Goal: Transaction & Acquisition: Obtain resource

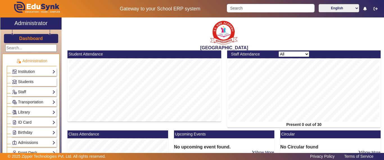
scroll to position [84, 0]
click at [27, 37] on h3 "Dashboard" at bounding box center [31, 38] width 24 height 5
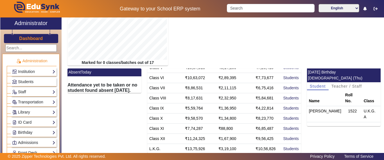
scroll to position [144, 0]
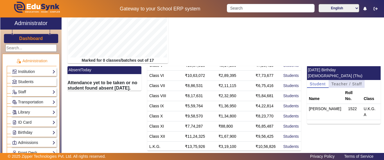
click at [338, 82] on span "Teacher / Staff" at bounding box center [346, 84] width 31 height 4
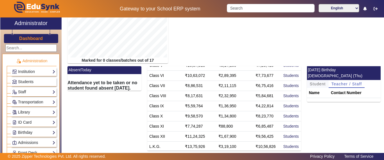
click at [320, 82] on span "Student" at bounding box center [318, 84] width 16 height 4
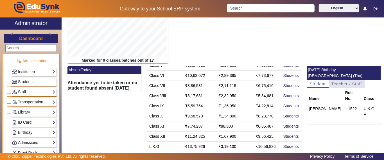
click at [336, 82] on span "Teacher / Staff" at bounding box center [346, 84] width 31 height 4
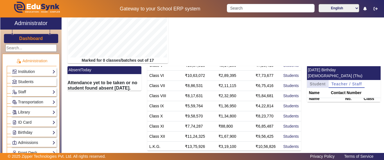
click at [318, 82] on span "Student" at bounding box center [318, 84] width 16 height 4
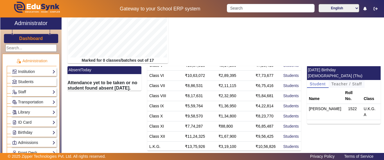
click at [342, 82] on span "Teacher / Staff" at bounding box center [346, 84] width 31 height 4
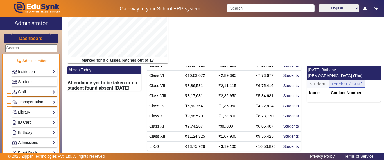
click at [316, 82] on span "Student" at bounding box center [318, 84] width 16 height 4
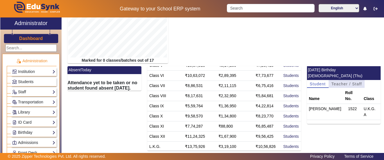
click at [333, 82] on span "Teacher / Staff" at bounding box center [346, 84] width 31 height 4
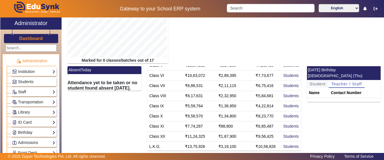
click at [314, 82] on span "Student" at bounding box center [318, 84] width 16 height 4
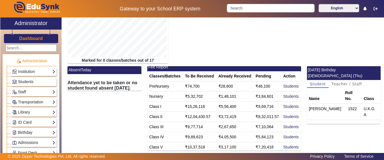
scroll to position [0, 0]
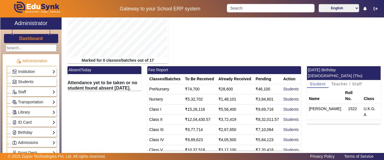
click at [32, 38] on h3 "Dashboard" at bounding box center [31, 38] width 24 height 5
click at [22, 80] on span "Students" at bounding box center [25, 81] width 15 height 4
click at [23, 80] on span "Students" at bounding box center [25, 81] width 15 height 4
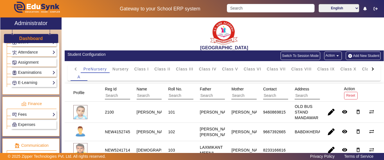
scroll to position [253, 0]
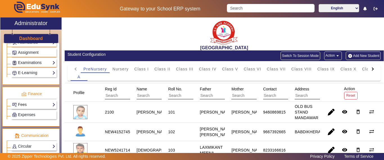
click at [32, 104] on link "Fees" at bounding box center [33, 104] width 43 height 6
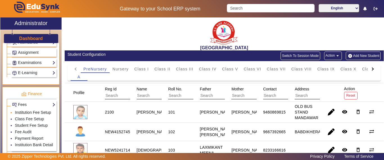
scroll to position [281, 0]
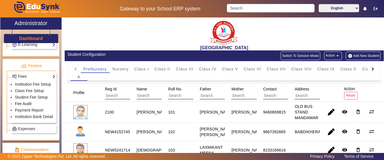
click at [25, 106] on link "Fee Audit" at bounding box center [23, 103] width 17 height 4
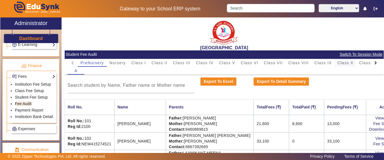
click at [341, 63] on span "Class X" at bounding box center [345, 63] width 16 height 4
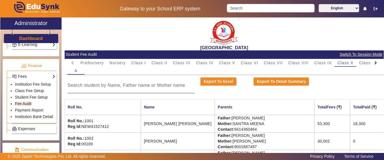
click at [111, 87] on input at bounding box center [130, 85] width 127 height 7
click at [140, 84] on input at bounding box center [130, 85] width 127 height 7
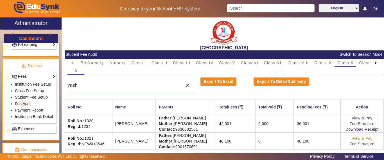
type input "yash"
click at [361, 138] on link "View & Pay" at bounding box center [362, 138] width 21 height 4
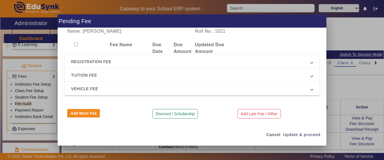
click at [90, 61] on span "REGISTRATION FEE" at bounding box center [190, 61] width 239 height 7
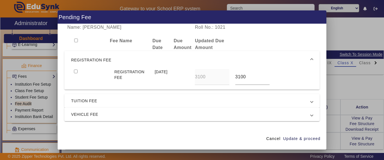
click at [90, 60] on span "REGISTRATION FEE" at bounding box center [190, 59] width 239 height 7
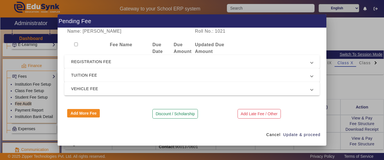
click at [85, 77] on span "TUITION FEE" at bounding box center [190, 75] width 239 height 7
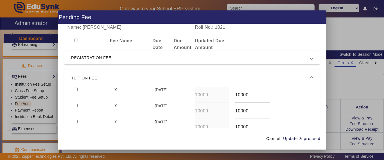
click at [90, 60] on span "REGISTRATION FEE" at bounding box center [190, 57] width 239 height 7
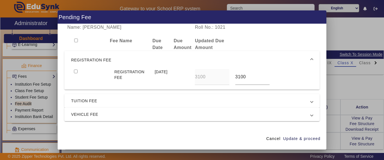
click at [75, 72] on input "checkbox" at bounding box center [76, 71] width 4 height 4
checkbox input "true"
click at [87, 103] on span "TUITION FEE" at bounding box center [190, 100] width 239 height 7
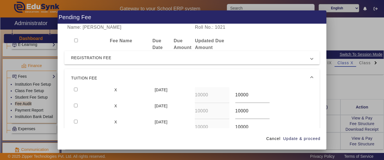
click at [75, 89] on input "checkbox" at bounding box center [76, 89] width 4 height 4
checkbox input "true"
click at [301, 140] on span "Update & proceed" at bounding box center [301, 138] width 37 height 6
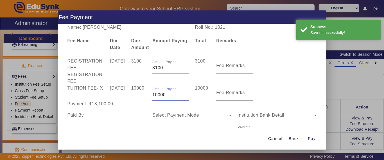
drag, startPoint x: 168, startPoint y: 93, endPoint x: 137, endPoint y: 89, distance: 31.4
click at [137, 89] on div "TUITION FEE - X [DATE] 10000 Amount Paying 10000 10000 Fee Remarks" at bounding box center [191, 93] width 255 height 16
type input "6900"
click at [153, 110] on div "Select Payment Mode" at bounding box center [191, 115] width 79 height 16
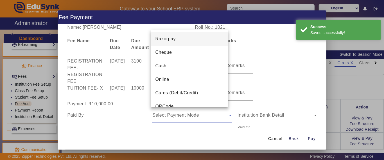
click at [105, 117] on div at bounding box center [192, 80] width 384 height 160
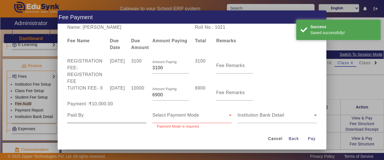
click at [97, 117] on input at bounding box center [106, 115] width 79 height 7
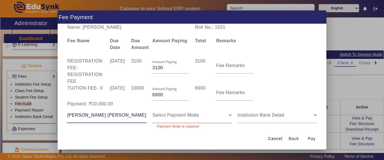
click at [198, 117] on div "Select Payment Mode" at bounding box center [190, 115] width 76 height 7
click at [192, 112] on div "Select Payment Mode" at bounding box center [191, 115] width 79 height 16
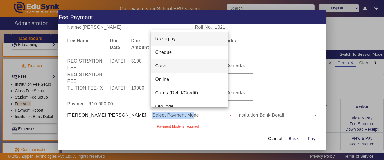
click at [171, 65] on mat-option "Cash" at bounding box center [190, 65] width 78 height 13
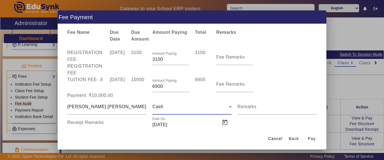
scroll to position [23, 0]
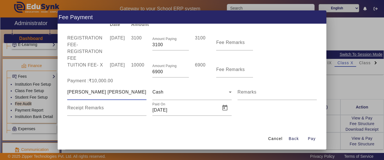
drag, startPoint x: 69, startPoint y: 90, endPoint x: 58, endPoint y: 90, distance: 10.4
click at [58, 90] on div "Name: [PERSON_NAME] Roll No.: 1021 Fee Name Due Date Due Amount Amount Paying T…" at bounding box center [192, 76] width 269 height 104
type input "yashraj"
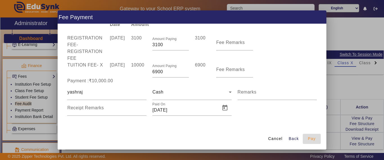
click at [312, 139] on span "Pay" at bounding box center [312, 138] width 8 height 6
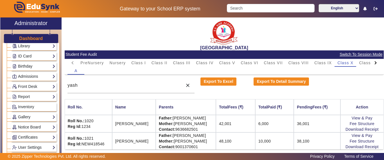
scroll to position [56, 0]
click at [34, 37] on h3 "Dashboard" at bounding box center [31, 38] width 24 height 5
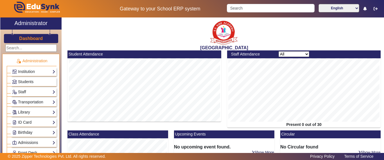
click at [26, 40] on h3 "Dashboard" at bounding box center [31, 38] width 24 height 5
click at [32, 39] on h3 "Dashboard" at bounding box center [31, 38] width 24 height 5
click at [27, 80] on span "Students" at bounding box center [25, 81] width 15 height 4
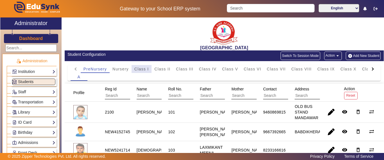
click at [142, 70] on span "Class I" at bounding box center [141, 69] width 15 height 4
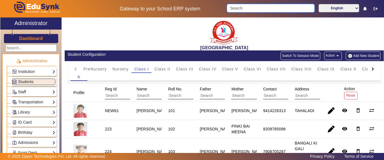
click at [256, 4] on input "Search" at bounding box center [270, 8] width 87 height 8
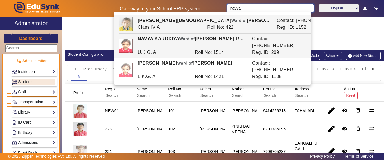
scroll to position [4, 0]
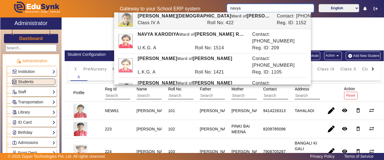
drag, startPoint x: 234, startPoint y: 9, endPoint x: 212, endPoint y: 9, distance: 21.9
click at [212, 9] on div "Gateway to your School ERP system navya English हिंदी (Hindi) ಕನ್ನಡ (Kannada) த…" at bounding box center [191, 8] width 383 height 17
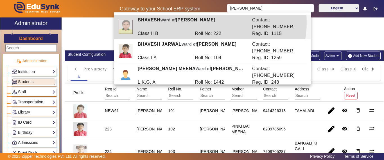
click at [206, 22] on div "[PERSON_NAME] of [PERSON_NAME]" at bounding box center [192, 23] width 114 height 13
type input "BHAVESH"
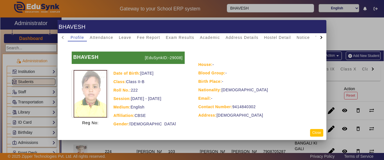
click at [317, 133] on button "Close" at bounding box center [316, 133] width 13 height 8
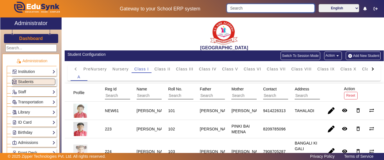
click at [254, 10] on input "Search" at bounding box center [270, 8] width 87 height 8
click at [167, 70] on span "Class II" at bounding box center [162, 69] width 16 height 4
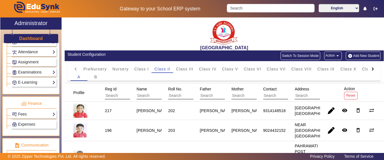
scroll to position [253, 0]
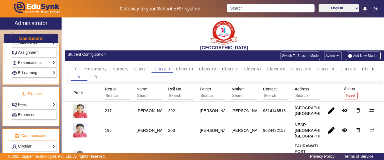
click at [25, 103] on link "Fees" at bounding box center [33, 104] width 43 height 6
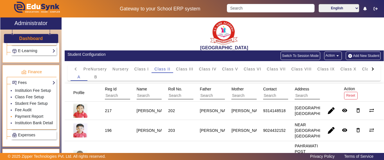
scroll to position [281, 0]
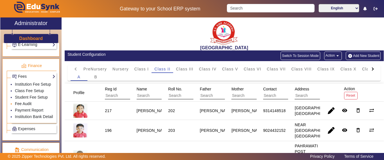
click at [24, 106] on link "Fee Audit" at bounding box center [23, 103] width 17 height 4
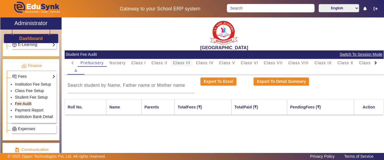
click at [177, 64] on span "Class III" at bounding box center [181, 63] width 17 height 4
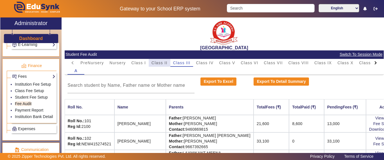
click at [161, 63] on span "Class II" at bounding box center [159, 63] width 16 height 4
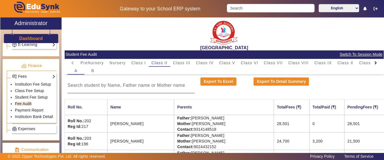
click at [151, 87] on input at bounding box center [130, 85] width 127 height 7
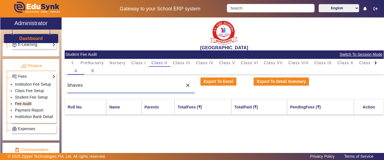
drag, startPoint x: 127, startPoint y: 84, endPoint x: 107, endPoint y: 78, distance: 20.6
click at [110, 80] on div "bhaves" at bounding box center [123, 85] width 112 height 16
type input "bhaves"
click at [92, 73] on span "B" at bounding box center [92, 71] width 3 height 8
click at [93, 85] on input "bhaves" at bounding box center [123, 85] width 112 height 7
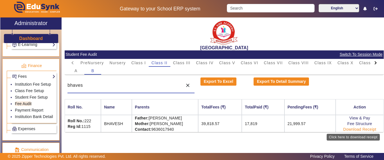
click at [355, 128] on link "Download Receipt" at bounding box center [359, 129] width 33 height 4
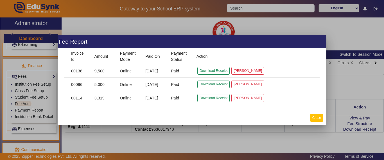
click at [315, 117] on button "Close" at bounding box center [316, 118] width 13 height 8
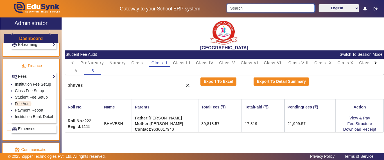
click at [242, 11] on input "Search" at bounding box center [270, 8] width 87 height 8
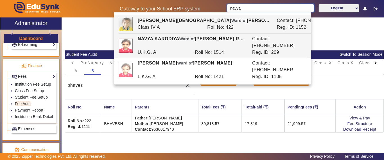
scroll to position [4, 0]
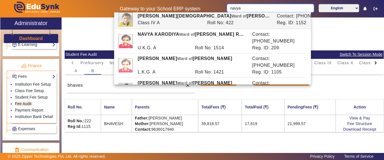
type input "navya"
click at [156, 93] on mat-card-content "PreNursery Nursery Class I Class II Class III Class IV Class V Class VI Class V…" at bounding box center [224, 95] width 319 height 73
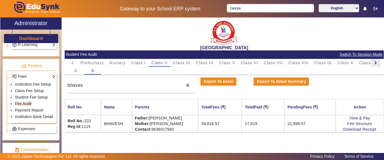
click at [376, 62] on div at bounding box center [374, 62] width 3 height 3
click at [376, 62] on mat-tab-header "PreNursery Nursery Class I Class II Class III Class IV Class V Class VI Class V…" at bounding box center [223, 63] width 313 height 8
click at [343, 61] on span "L.K.G." at bounding box center [341, 63] width 13 height 4
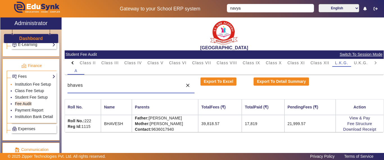
drag, startPoint x: 115, startPoint y: 85, endPoint x: 47, endPoint y: 85, distance: 68.6
click at [47, 85] on div "X Administrator Dashboard Administration Institution Institution Details Sessio…" at bounding box center [191, 91] width 383 height 149
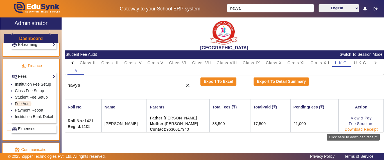
type input "navya"
click at [359, 129] on link "Download Receipt" at bounding box center [360, 129] width 33 height 4
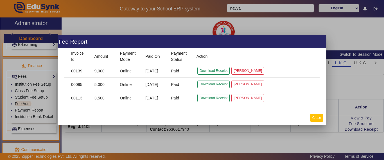
click at [317, 118] on button "Close" at bounding box center [316, 118] width 13 height 8
